Goal: Transaction & Acquisition: Purchase product/service

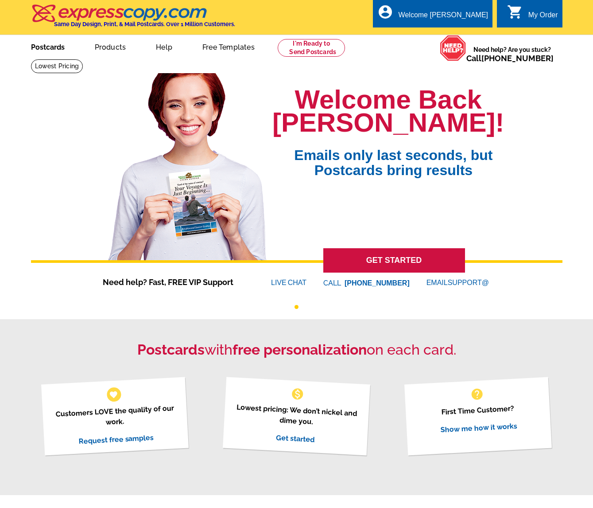
click at [34, 50] on link "Postcards" at bounding box center [48, 46] width 62 height 21
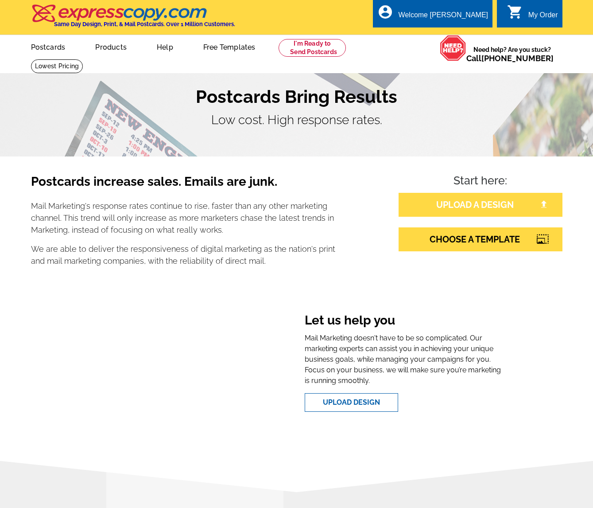
click at [440, 205] on link "UPLOAD A DESIGN" at bounding box center [481, 205] width 164 height 24
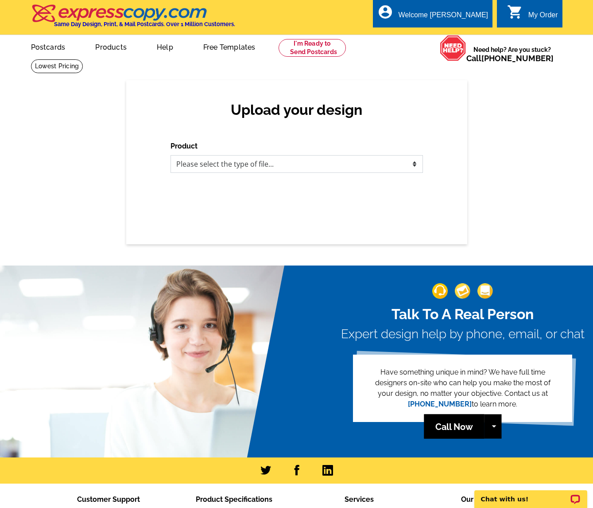
click at [229, 167] on select "Please select the type of file... Postcards Business Cards Letters and flyers G…" at bounding box center [297, 164] width 252 height 18
select select "1"
click at [171, 155] on select "Please select the type of file... Postcards Business Cards Letters and flyers G…" at bounding box center [297, 164] width 252 height 18
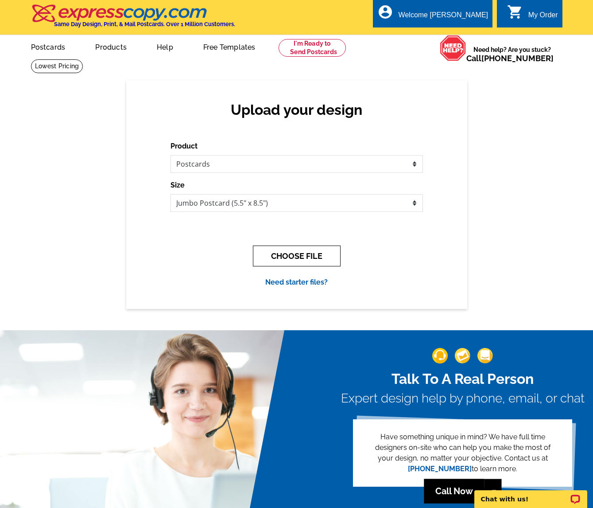
click at [299, 260] on button "CHOOSE FILE" at bounding box center [297, 255] width 88 height 21
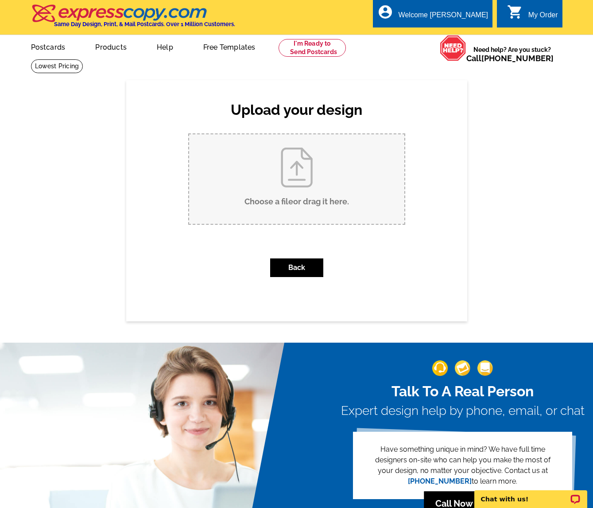
click at [263, 175] on input "Choose a file or drag it here ." at bounding box center [296, 178] width 215 height 89
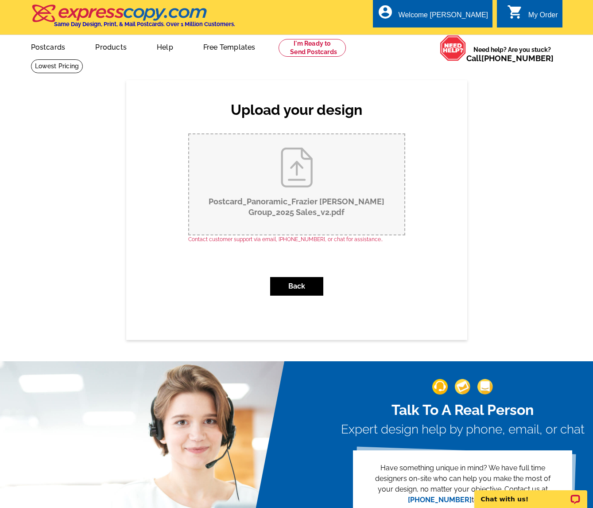
click at [303, 182] on input "Postcard_Panoramic_Frazier Koch Group_2025 Sales_v2.pdf" at bounding box center [296, 184] width 215 height 100
type input "C:\fakepath\Postcard_Panoramic_Frazier Koch Group_2025 Sales_v3.pdf"
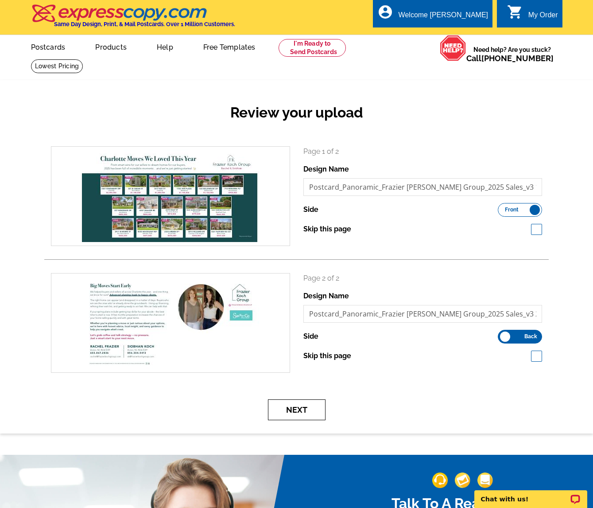
click at [305, 406] on button "Next" at bounding box center [297, 409] width 58 height 21
click at [299, 409] on button "Next" at bounding box center [297, 409] width 58 height 21
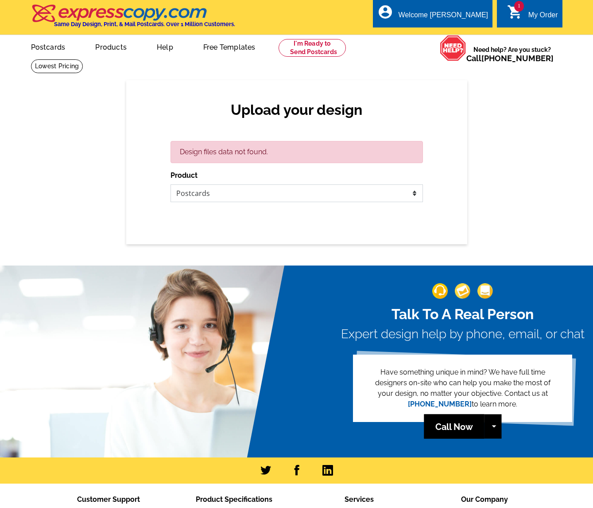
click at [243, 188] on select "Please select the type of file... Postcards Business Cards Letters and flyers G…" at bounding box center [297, 193] width 252 height 18
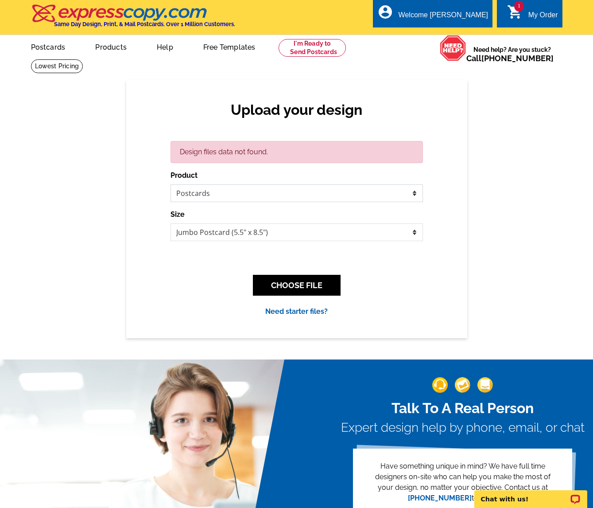
click at [171, 184] on select "Please select the type of file... Postcards Business Cards Letters and flyers G…" at bounding box center [297, 193] width 252 height 18
drag, startPoint x: 302, startPoint y: 281, endPoint x: 298, endPoint y: 217, distance: 64.8
click at [302, 207] on div "Design files data not found. Product Please select the type of file... Postcard…" at bounding box center [297, 229] width 252 height 176
click at [296, 226] on select "Jumbo Postcard (5.5" x 8.5") Regular Postcard (4.25" x 5.6") Panoramic Postcard…" at bounding box center [297, 232] width 252 height 18
select select "3"
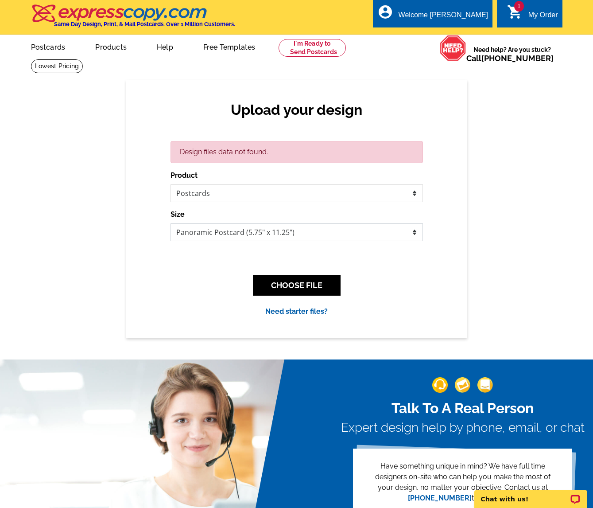
click at [171, 223] on select "Jumbo Postcard (5.5" x 8.5") Regular Postcard (4.25" x 5.6") Panoramic Postcard…" at bounding box center [297, 232] width 252 height 18
click at [308, 282] on button "CHOOSE FILE" at bounding box center [297, 285] width 88 height 21
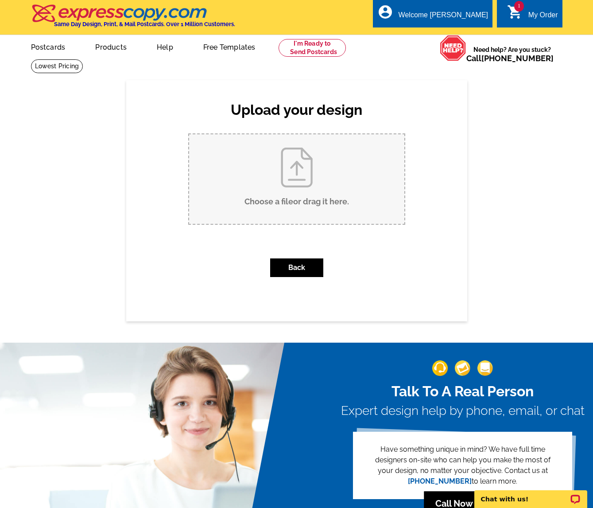
click at [301, 173] on input "Choose a file or drag it here ." at bounding box center [296, 178] width 215 height 89
type input "C:\fakepath\Postcard_Panoramic_Frazier Koch Group_2025 Sales_v3.pdf"
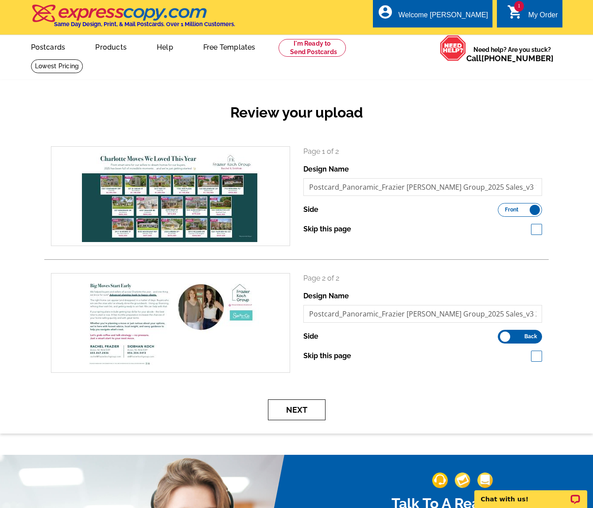
click at [290, 405] on button "Next" at bounding box center [297, 409] width 58 height 21
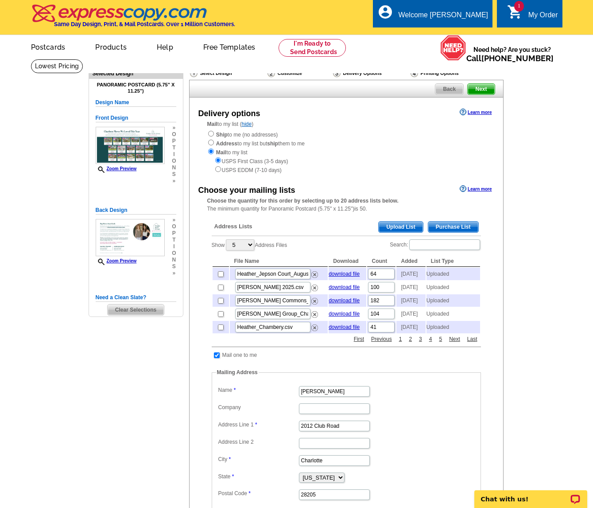
click at [396, 226] on span "Upload List" at bounding box center [401, 226] width 44 height 11
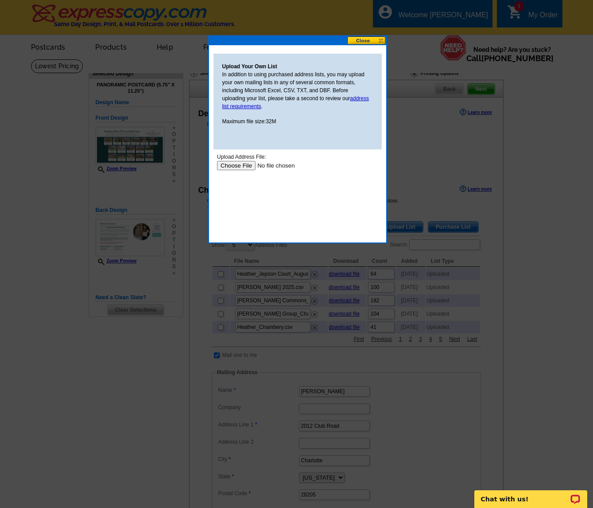
click at [237, 165] on input "file" at bounding box center [273, 165] width 112 height 9
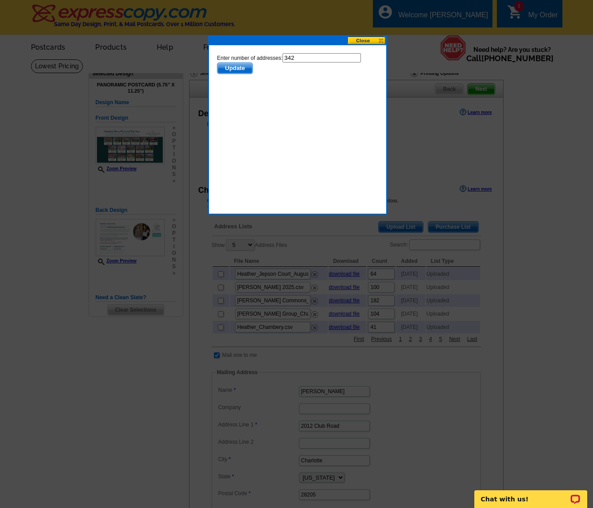
click at [233, 69] on span "Update" at bounding box center [234, 68] width 35 height 11
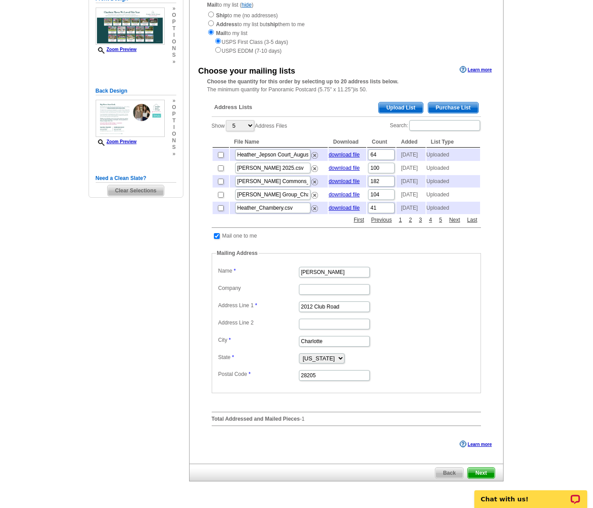
scroll to position [256, 0]
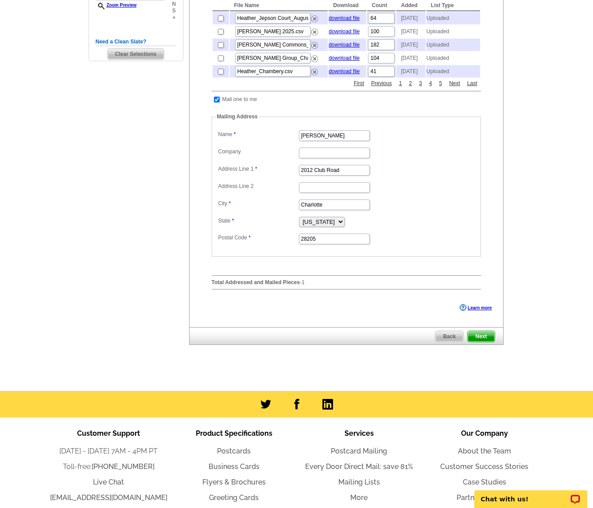
click at [488, 342] on span "Next" at bounding box center [481, 336] width 27 height 11
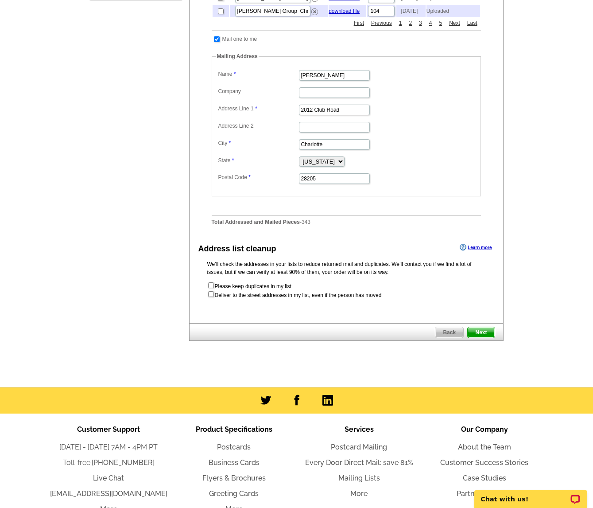
scroll to position [401, 0]
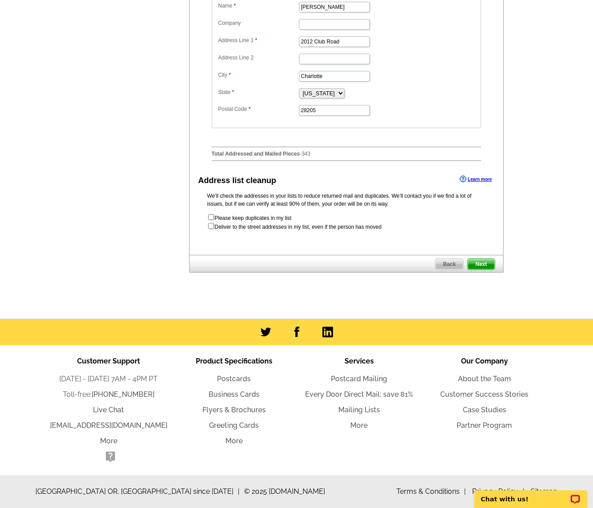
click at [480, 261] on span "Next" at bounding box center [481, 264] width 27 height 11
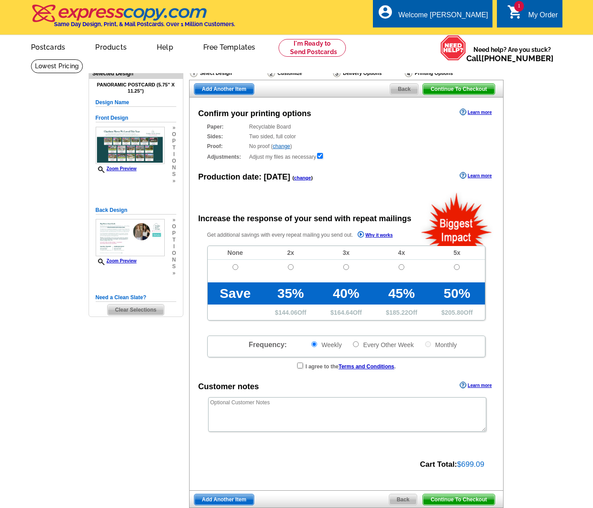
radio input "false"
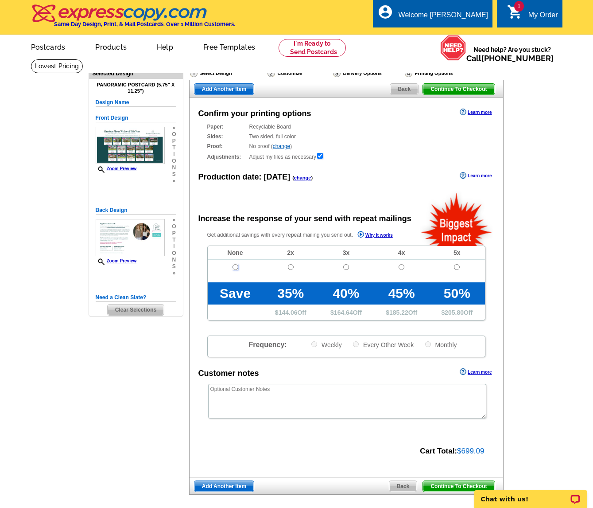
click at [237, 267] on input "radio" at bounding box center [236, 267] width 6 height 6
radio input "true"
click at [447, 485] on span "Continue To Checkout" at bounding box center [458, 486] width 71 height 11
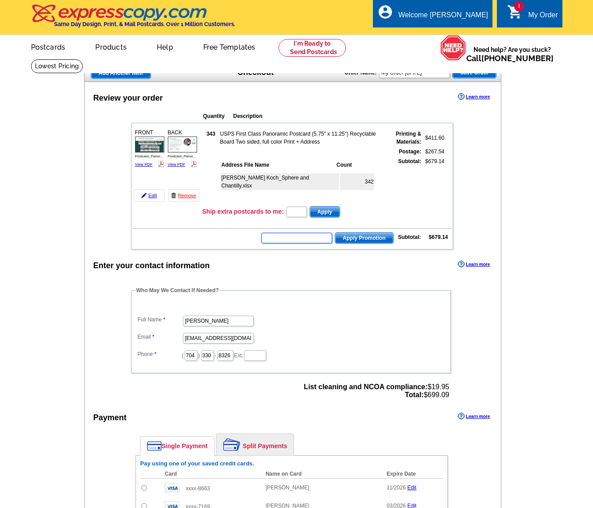
click at [304, 239] on input "text" at bounding box center [296, 238] width 71 height 11
type input "HURRY40"
click at [364, 243] on span "Apply Promotion" at bounding box center [364, 238] width 58 height 11
